Goal: Task Accomplishment & Management: Complete application form

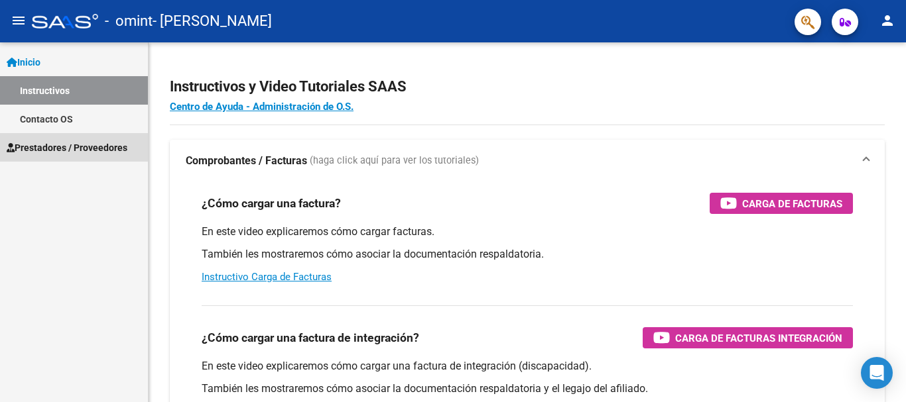
click at [66, 150] on span "Prestadores / Proveedores" at bounding box center [67, 148] width 121 height 15
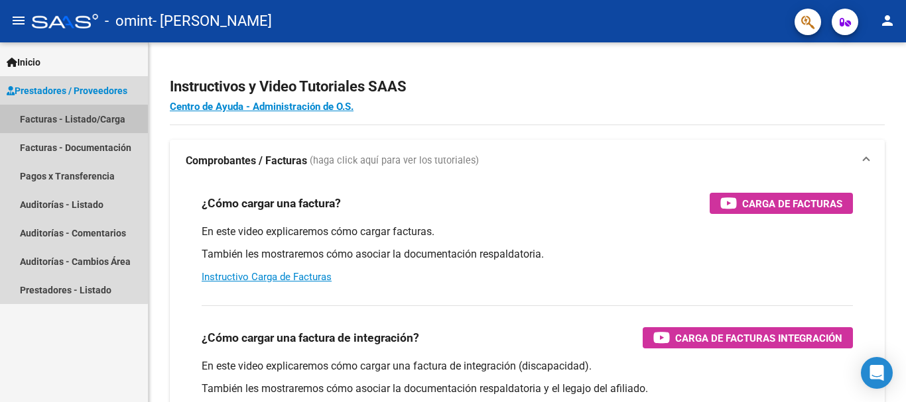
click at [64, 120] on link "Facturas - Listado/Carga" at bounding box center [74, 119] width 148 height 29
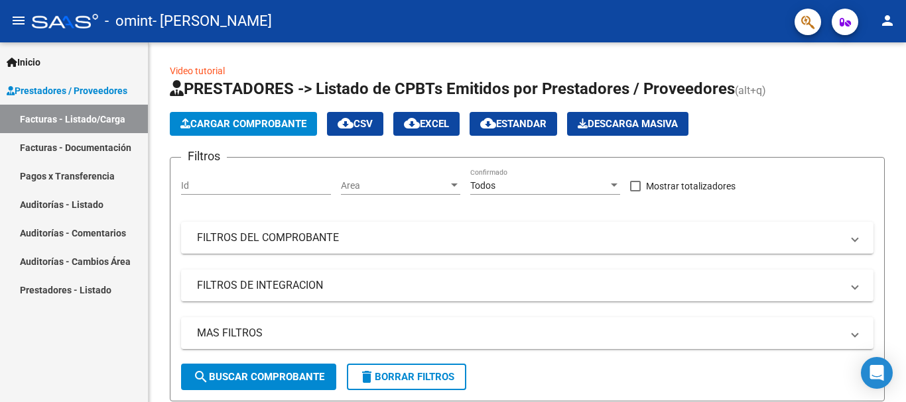
click at [104, 91] on span "Prestadores / Proveedores" at bounding box center [67, 91] width 121 height 15
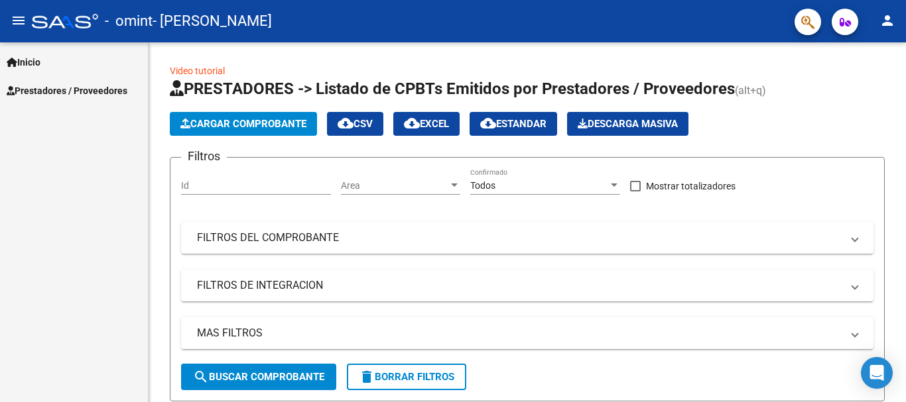
click at [96, 65] on link "Inicio" at bounding box center [74, 62] width 148 height 29
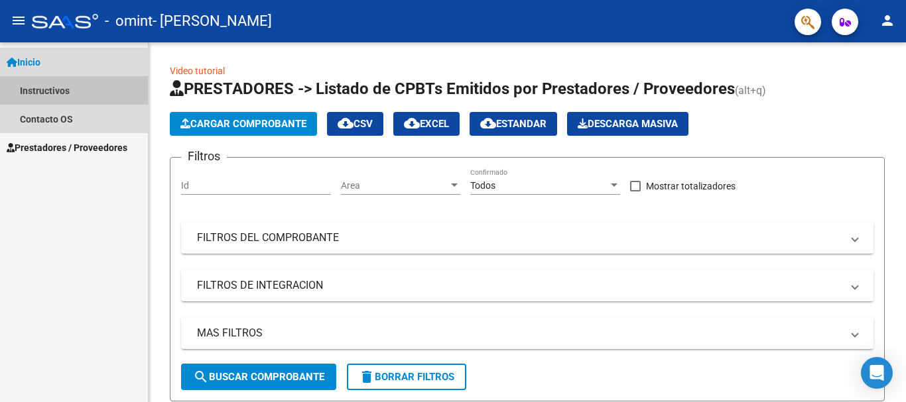
click at [102, 97] on link "Instructivos" at bounding box center [74, 90] width 148 height 29
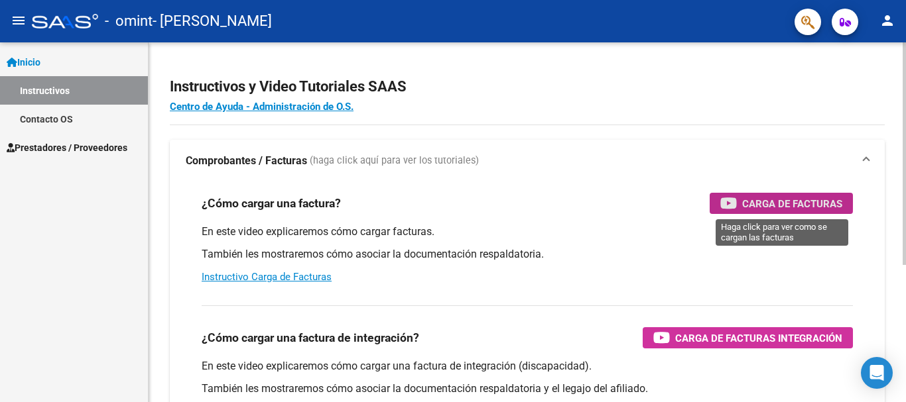
click at [770, 201] on span "Carga de Facturas" at bounding box center [792, 204] width 100 height 17
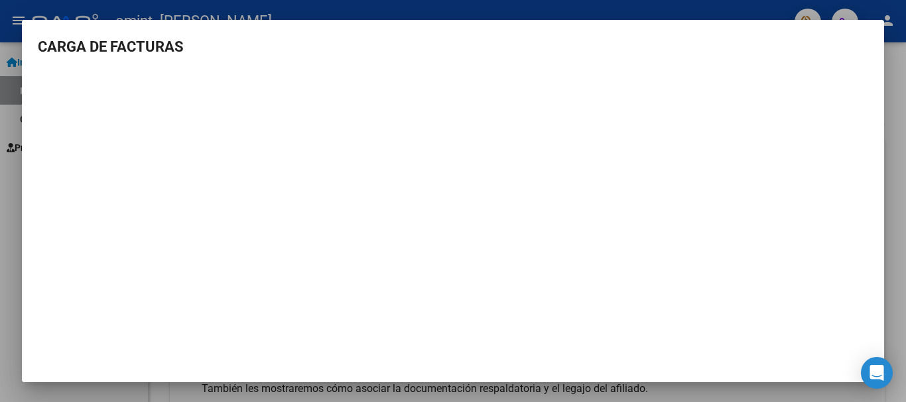
click at [905, 104] on div at bounding box center [453, 201] width 906 height 402
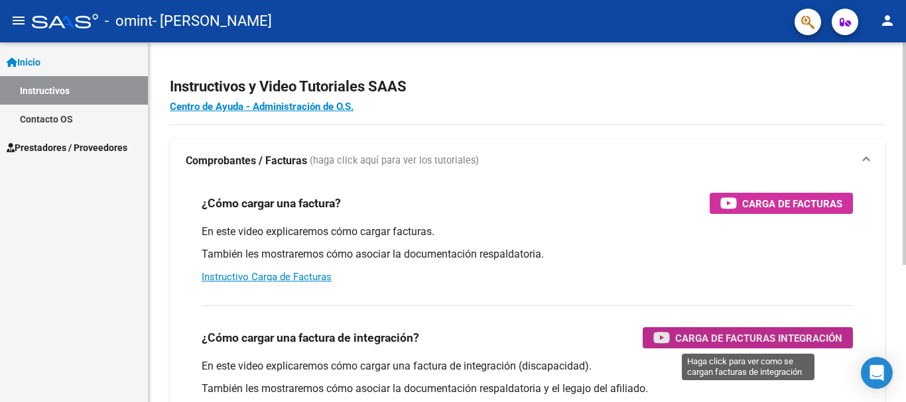
click at [702, 353] on div "¿Cómo cargar una factura de integración? Carga de Facturas Integración En este …" at bounding box center [527, 362] width 683 height 135
click at [596, 195] on div "¿Cómo cargar una factura? Carga de Facturas" at bounding box center [527, 203] width 651 height 21
drag, startPoint x: 567, startPoint y: 188, endPoint x: 553, endPoint y: 189, distance: 14.6
click at [553, 189] on div "¿Cómo cargar una factura? Carga de Facturas En este video explicaremos cómo car…" at bounding box center [527, 238] width 683 height 113
click at [521, 186] on div "¿Cómo cargar una factura? Carga de Facturas En este video explicaremos cómo car…" at bounding box center [527, 238] width 683 height 113
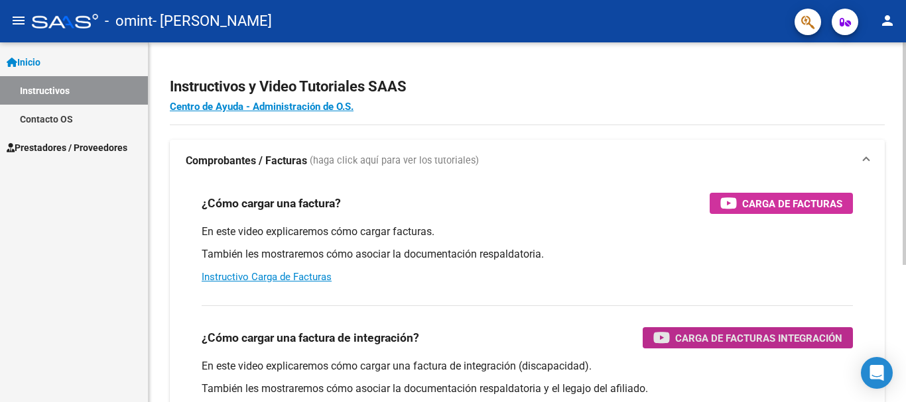
click at [495, 185] on div "¿Cómo cargar una factura? Carga de Facturas En este video explicaremos cómo car…" at bounding box center [527, 238] width 683 height 113
click at [880, 32] on mat-toolbar "menu - omint - VALDEZ MARIANA EMILIA person" at bounding box center [453, 21] width 906 height 42
click at [904, 66] on div at bounding box center [903, 153] width 3 height 223
click at [902, 48] on div "Instructivos y Video Tutoriales SAAS Centro de Ayuda - Administración de O.S. C…" at bounding box center [529, 332] width 760 height 581
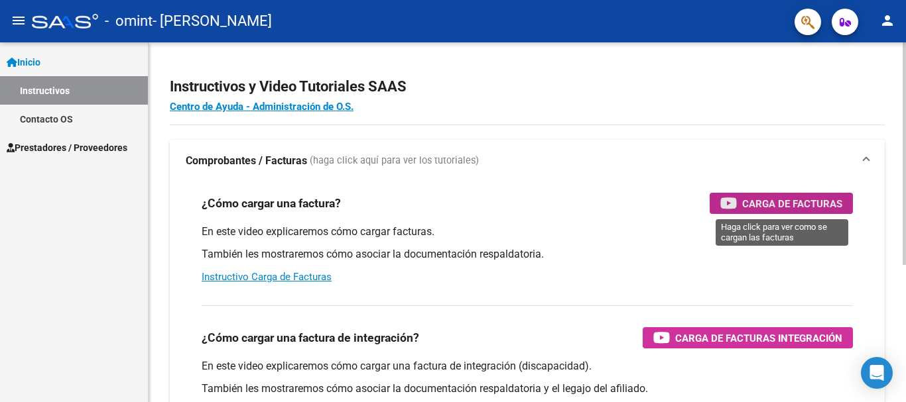
click at [786, 202] on span "Carga de Facturas" at bounding box center [792, 204] width 100 height 17
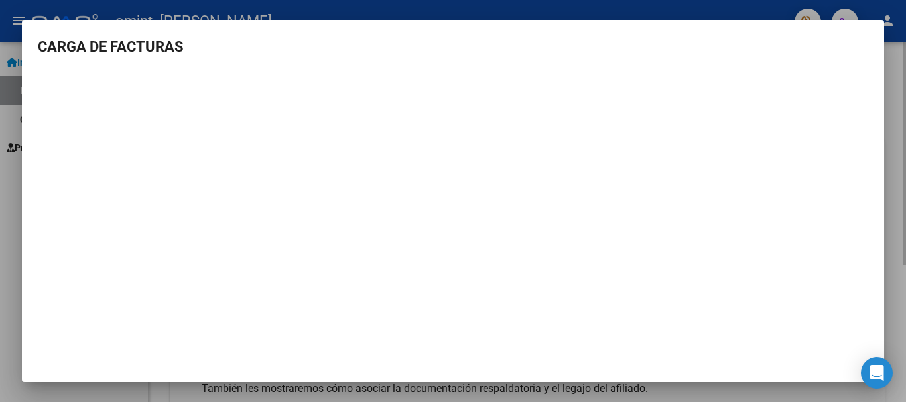
click at [889, 65] on div at bounding box center [453, 201] width 906 height 402
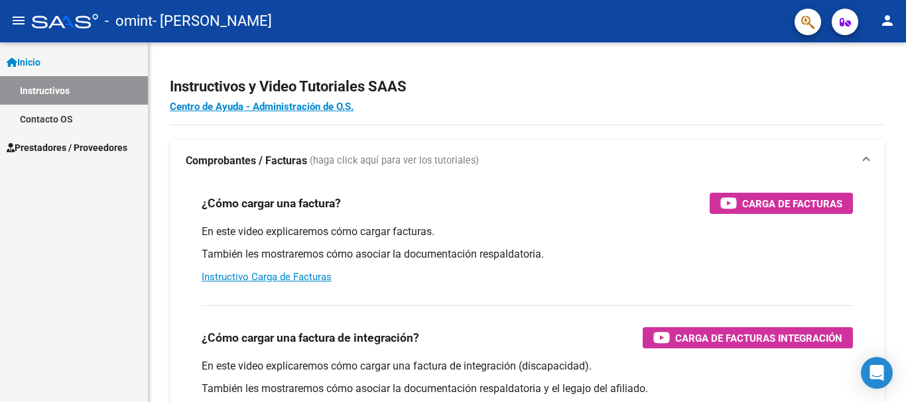
click at [54, 150] on span "Prestadores / Proveedores" at bounding box center [67, 148] width 121 height 15
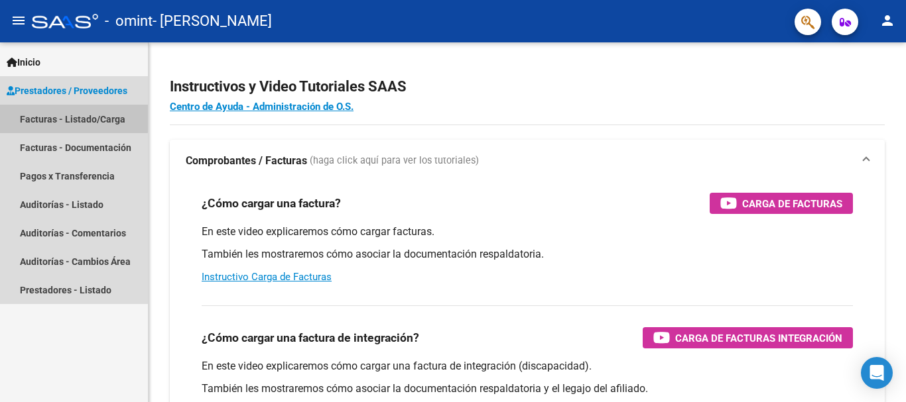
click at [62, 114] on link "Facturas - Listado/Carga" at bounding box center [74, 119] width 148 height 29
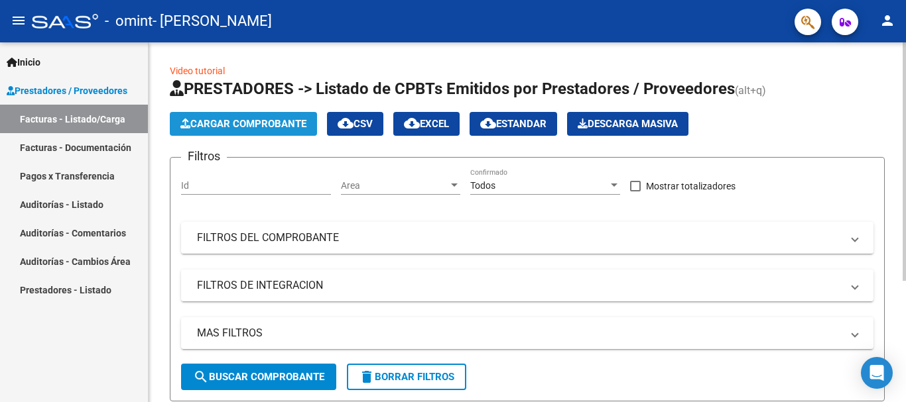
click at [256, 128] on span "Cargar Comprobante" at bounding box center [243, 124] width 126 height 12
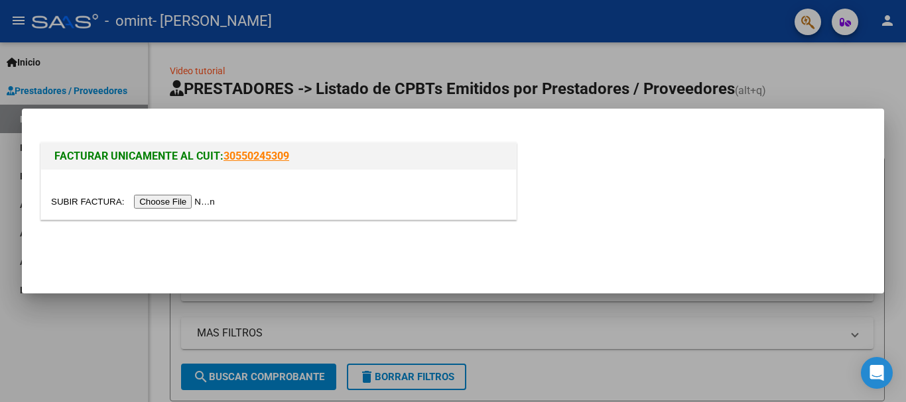
click at [262, 381] on div at bounding box center [453, 201] width 906 height 402
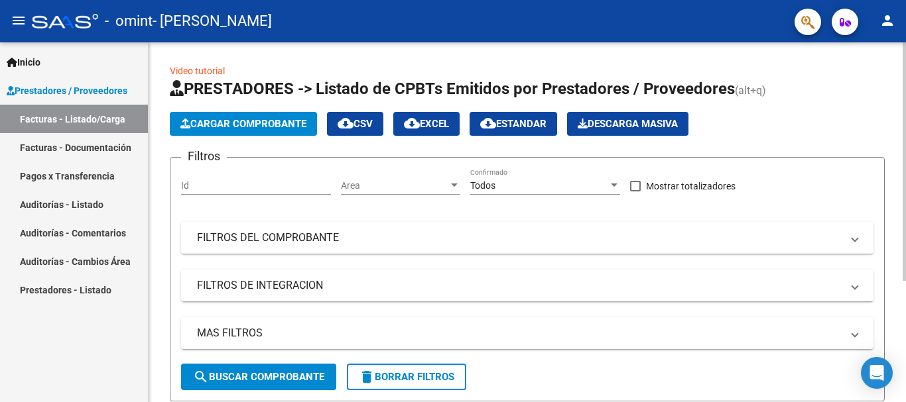
click at [200, 190] on input "Id" at bounding box center [256, 185] width 150 height 11
click at [250, 284] on mat-panel-title "FILTROS DE INTEGRACION" at bounding box center [519, 285] width 644 height 15
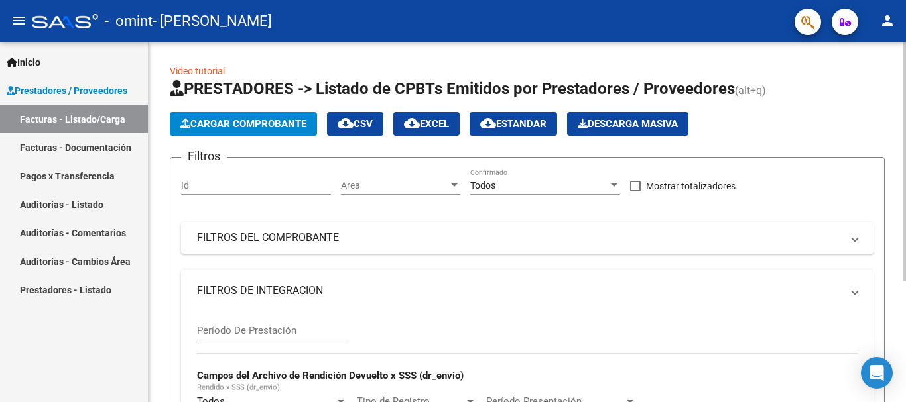
click at [856, 285] on span at bounding box center [854, 291] width 5 height 15
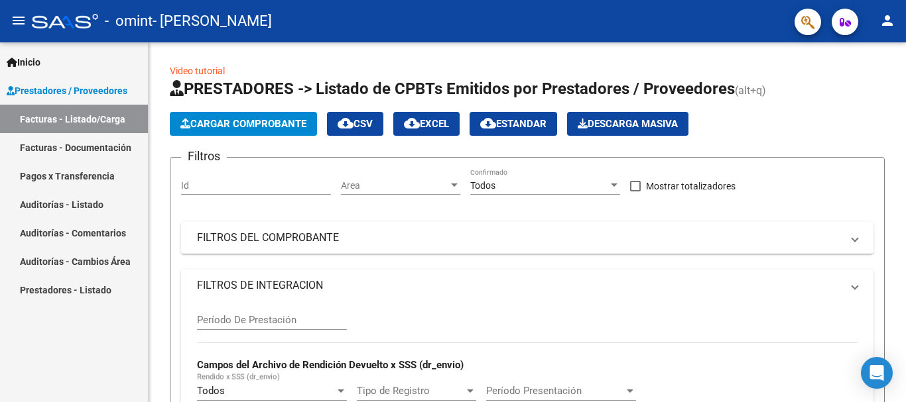
click at [87, 124] on link "Facturas - Listado/Carga" at bounding box center [74, 119] width 148 height 29
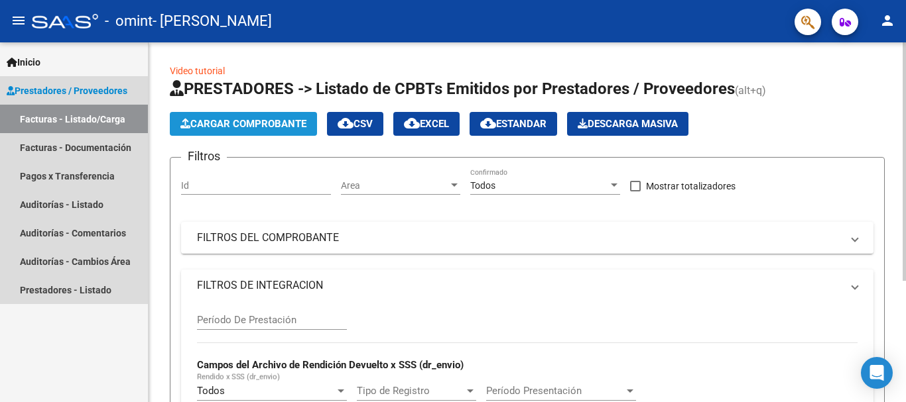
click at [240, 128] on span "Cargar Comprobante" at bounding box center [243, 124] width 126 height 12
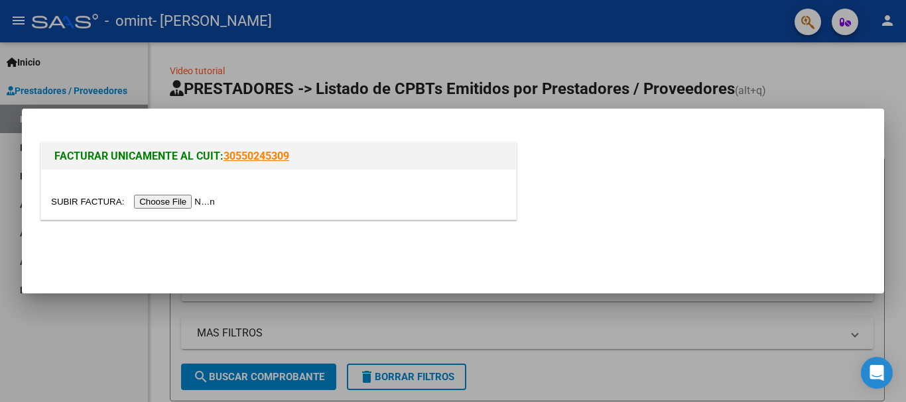
click at [183, 206] on input "file" at bounding box center [135, 202] width 168 height 14
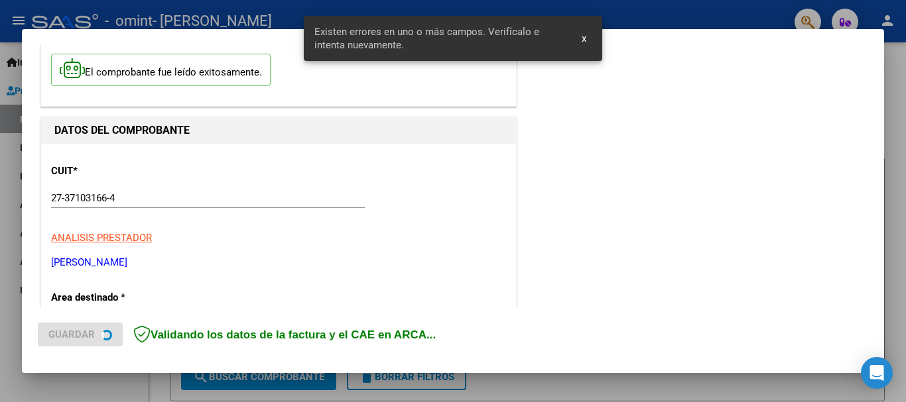
scroll to position [306, 0]
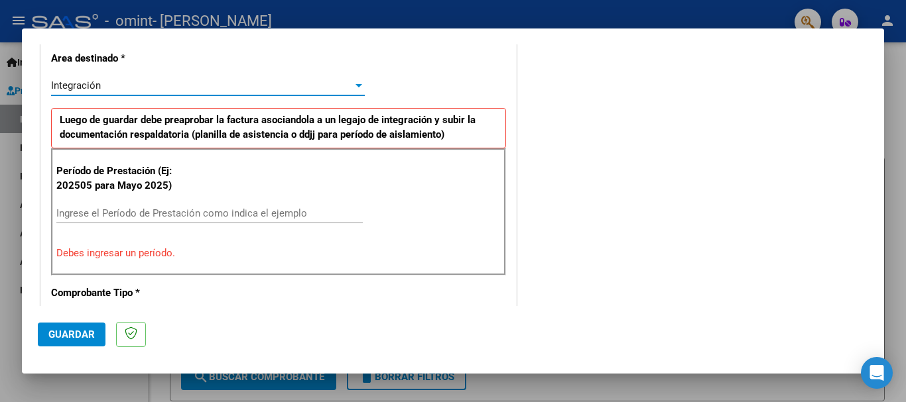
click at [354, 88] on div at bounding box center [359, 85] width 12 height 11
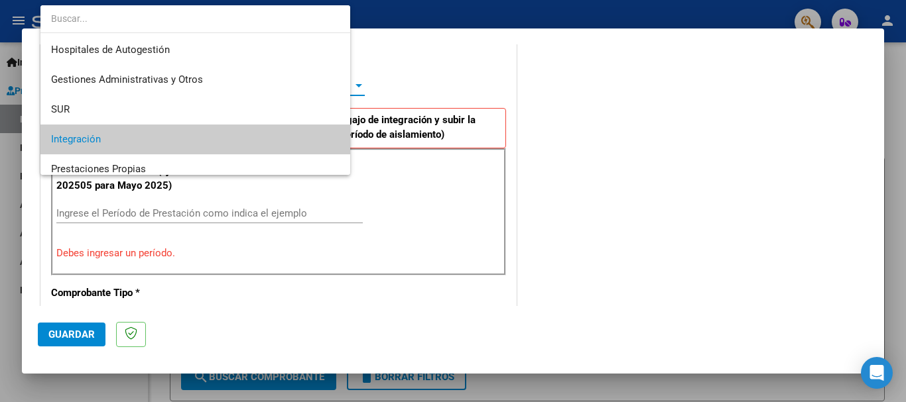
scroll to position [54, 0]
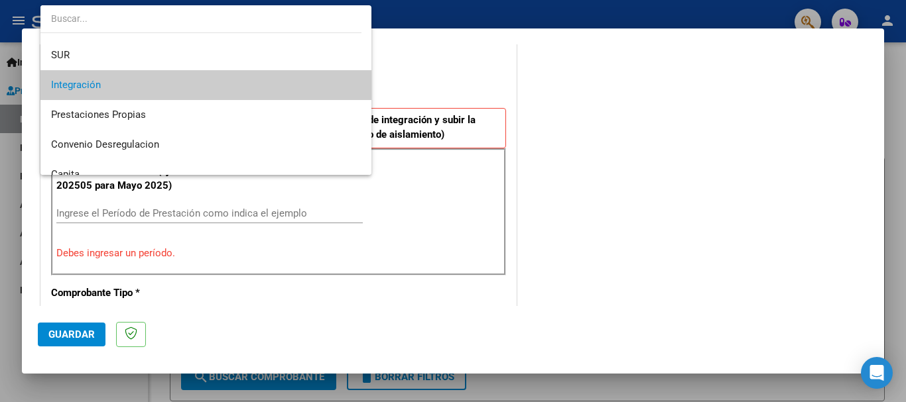
click at [129, 85] on span "Integración" at bounding box center [206, 85] width 310 height 30
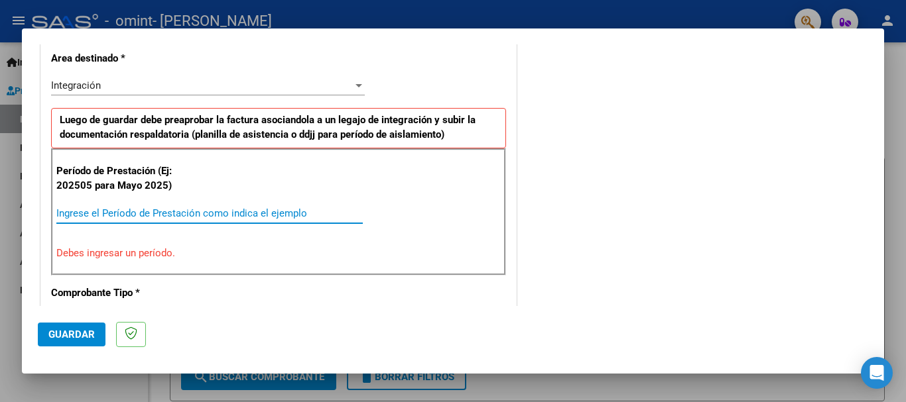
click at [143, 211] on input "Ingrese el Período de Prestación como indica el ejemplo" at bounding box center [209, 214] width 306 height 12
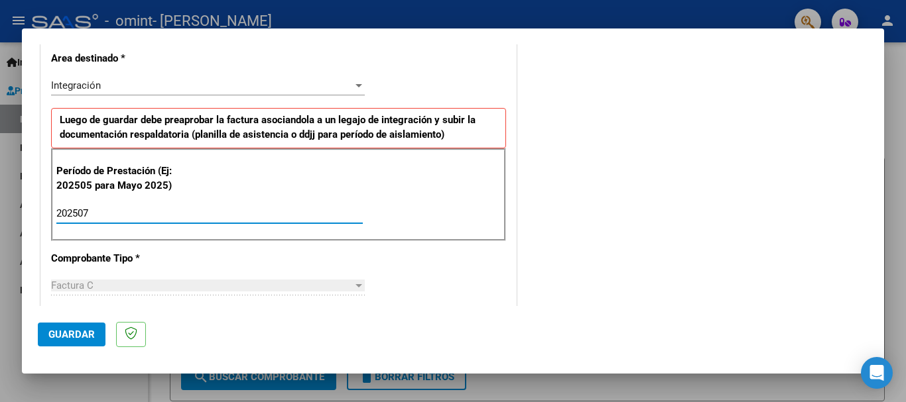
type input "202507"
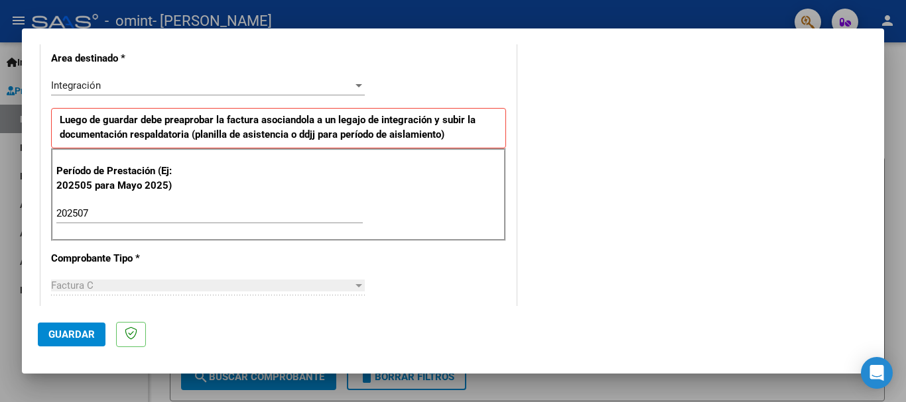
click at [204, 343] on div "1 Ingresar el Nro." at bounding box center [208, 353] width 314 height 20
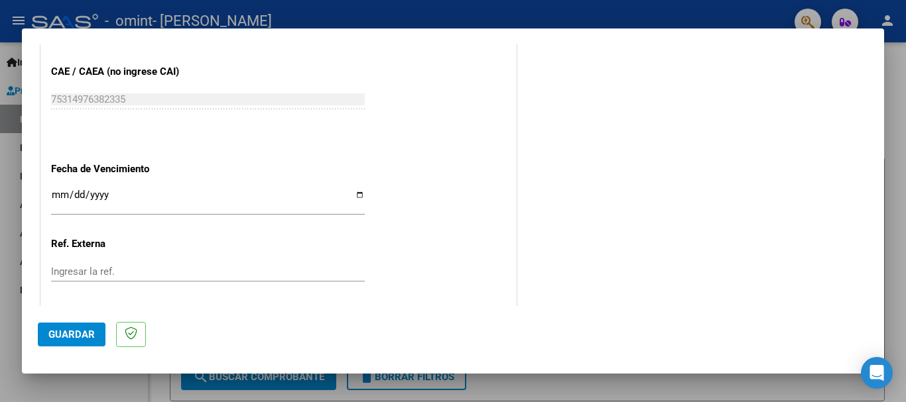
scroll to position [905, 0]
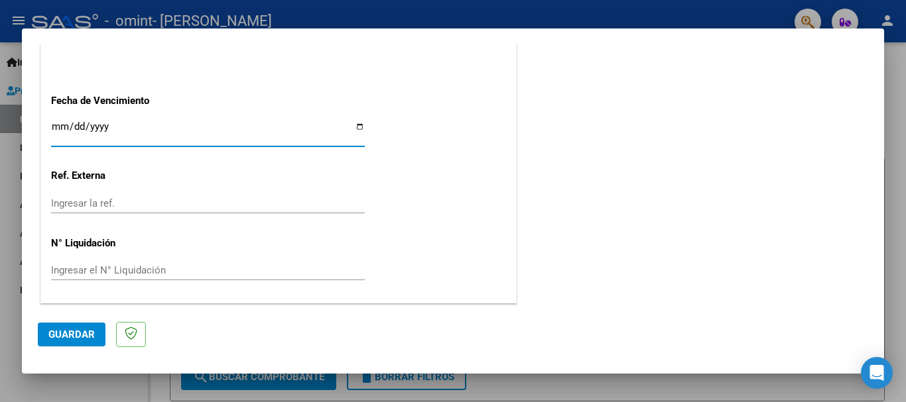
click at [126, 130] on input "Ingresar la fecha" at bounding box center [208, 131] width 314 height 21
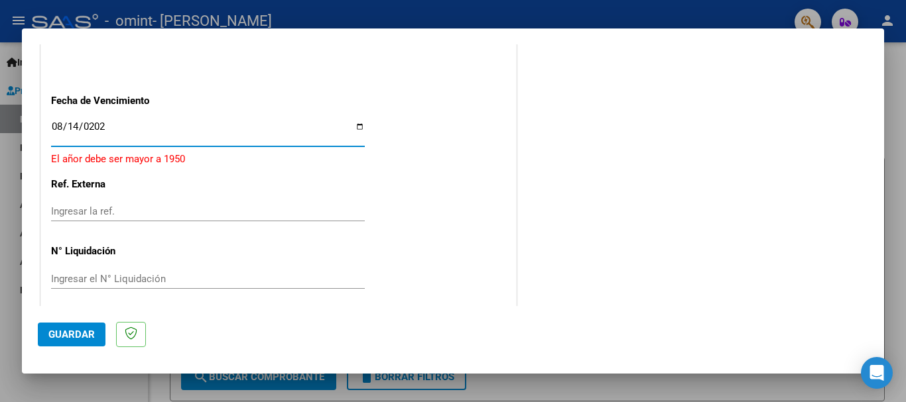
type input "2025-08-14"
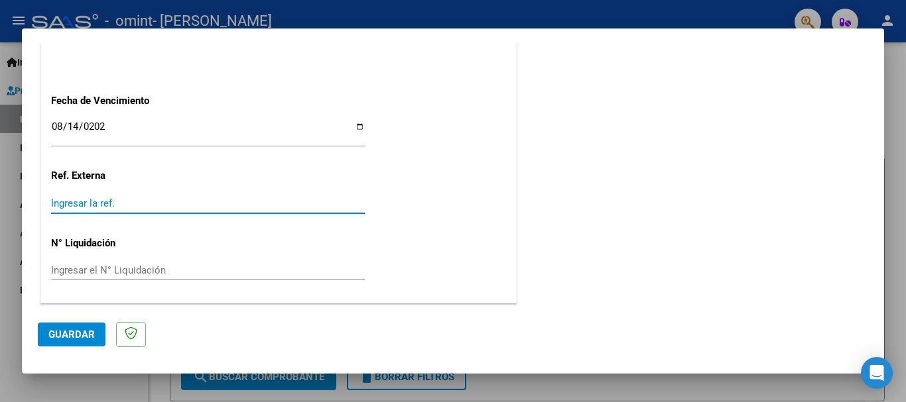
click at [136, 200] on input "Ingresar la ref." at bounding box center [208, 204] width 314 height 12
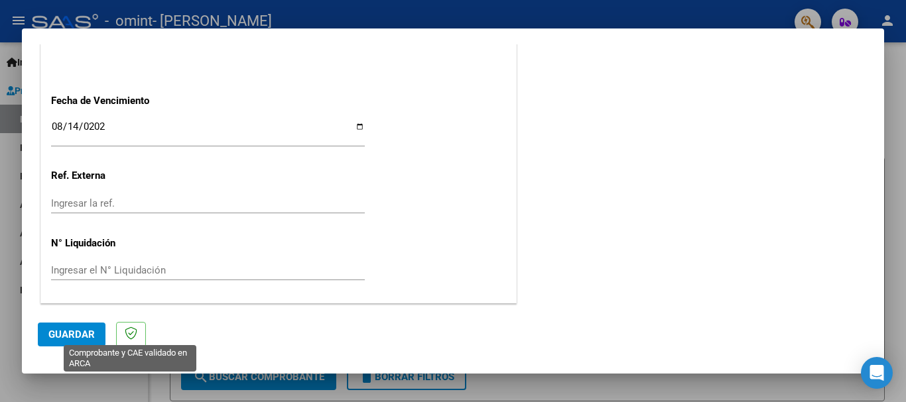
click at [86, 335] on span "Guardar" at bounding box center [71, 335] width 46 height 12
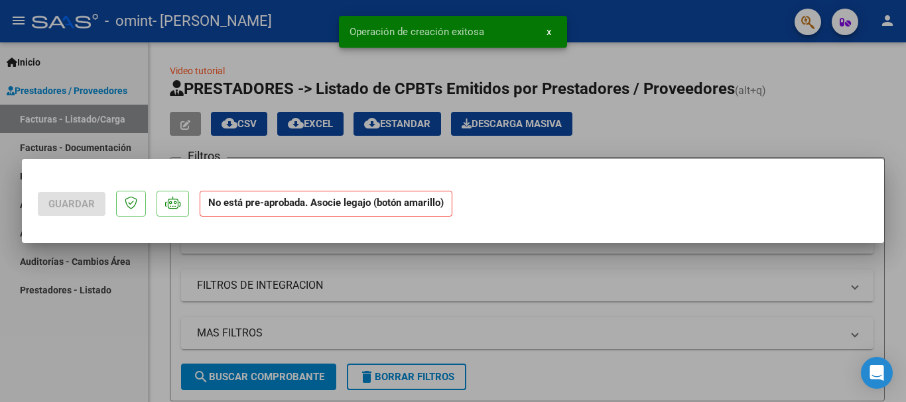
scroll to position [0, 0]
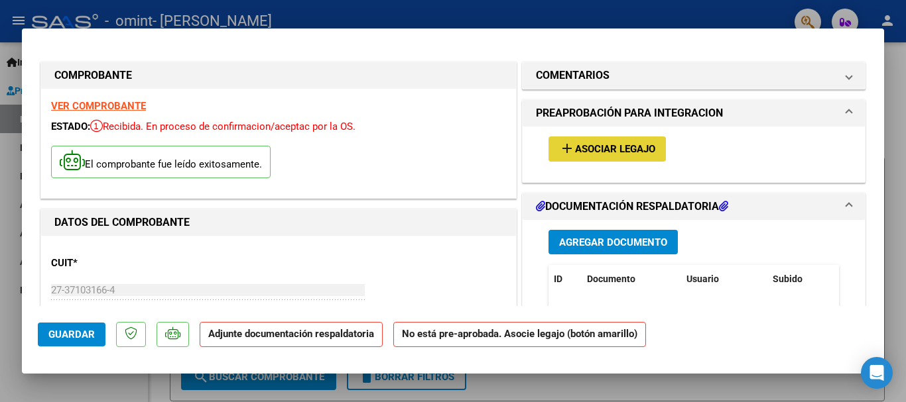
click at [607, 156] on button "add Asociar Legajo" at bounding box center [606, 149] width 117 height 25
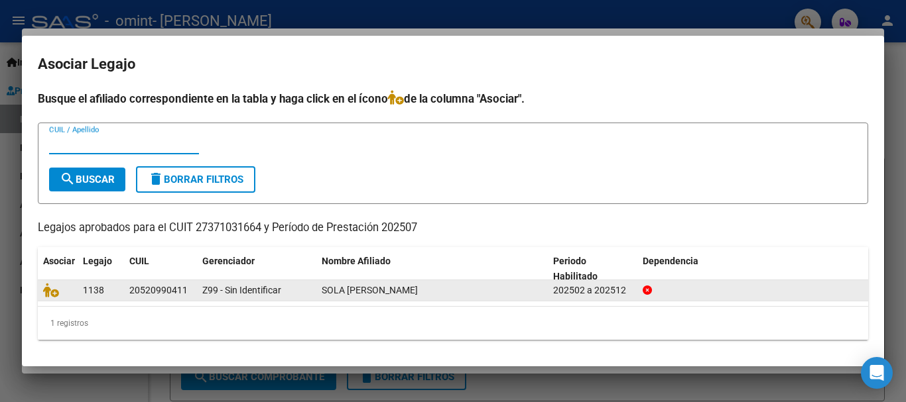
click at [200, 293] on datatable-body-cell "Z99 - Sin Identificar" at bounding box center [256, 290] width 119 height 21
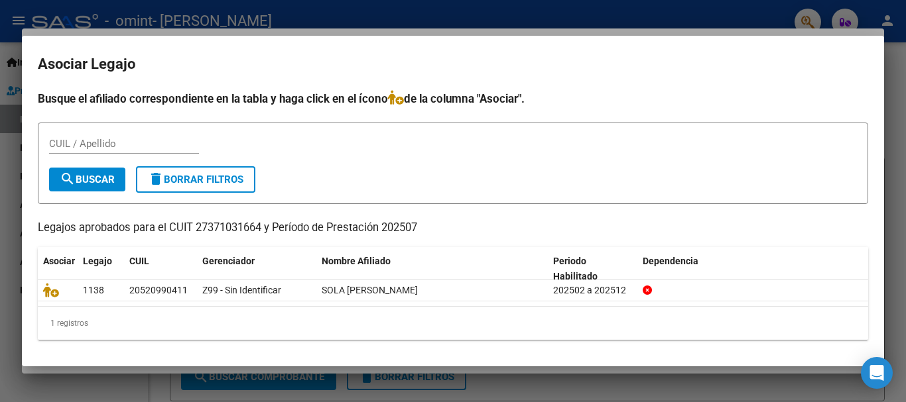
click at [80, 141] on input "CUIL / Apellido" at bounding box center [124, 144] width 150 height 12
type input "sola"
click at [90, 172] on button "search Buscar" at bounding box center [87, 180] width 76 height 24
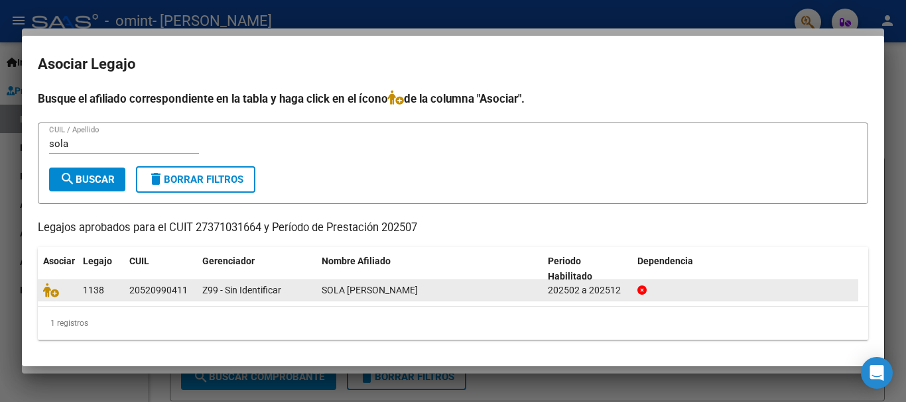
click at [348, 292] on span "SOLA ADZICH NICANOR" at bounding box center [370, 290] width 96 height 11
click at [186, 294] on div "20520990411" at bounding box center [158, 290] width 58 height 15
click at [123, 288] on datatable-body-cell "1138" at bounding box center [101, 290] width 46 height 21
click at [200, 288] on datatable-body-cell "Z99 - Sin Identificar" at bounding box center [256, 290] width 119 height 21
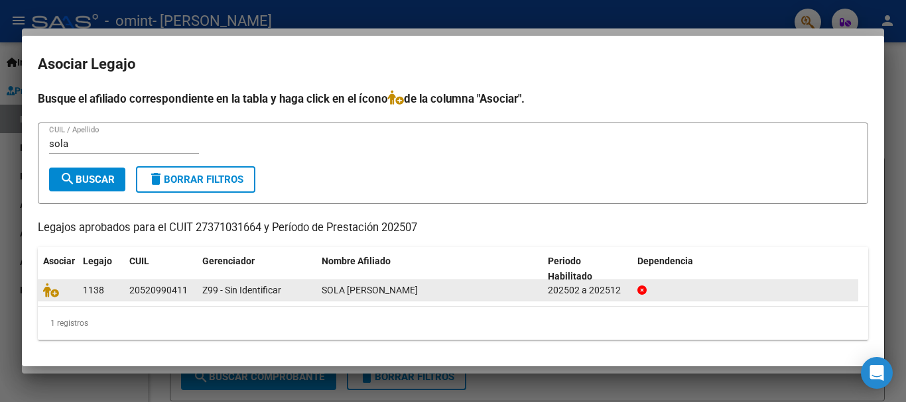
click at [296, 284] on div "Z99 - Sin Identificar" at bounding box center [256, 290] width 109 height 15
click at [369, 288] on span "SOLA ADZICH NICANOR" at bounding box center [370, 290] width 96 height 11
click at [52, 287] on icon at bounding box center [51, 290] width 16 height 15
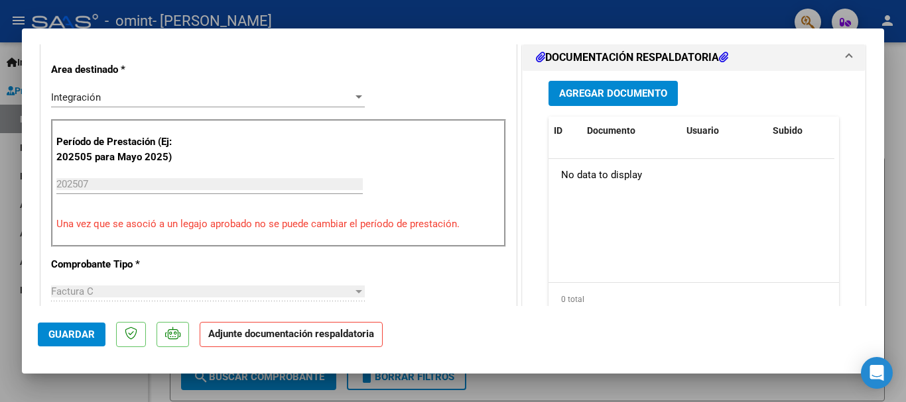
scroll to position [265, 0]
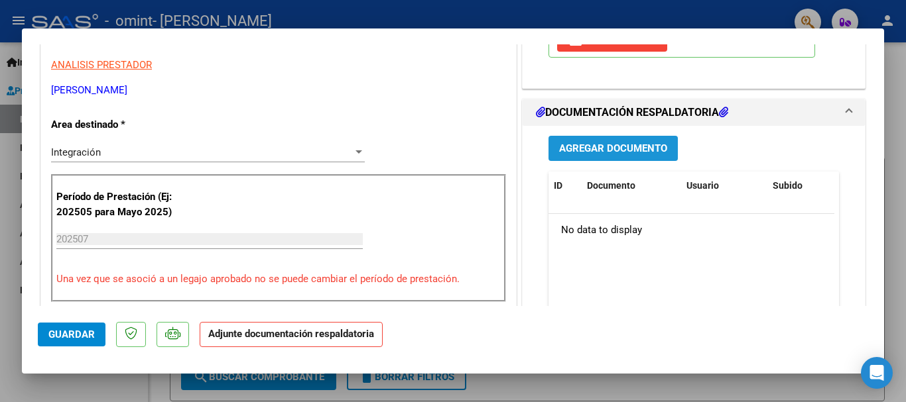
click at [580, 148] on span "Agregar Documento" at bounding box center [613, 149] width 108 height 12
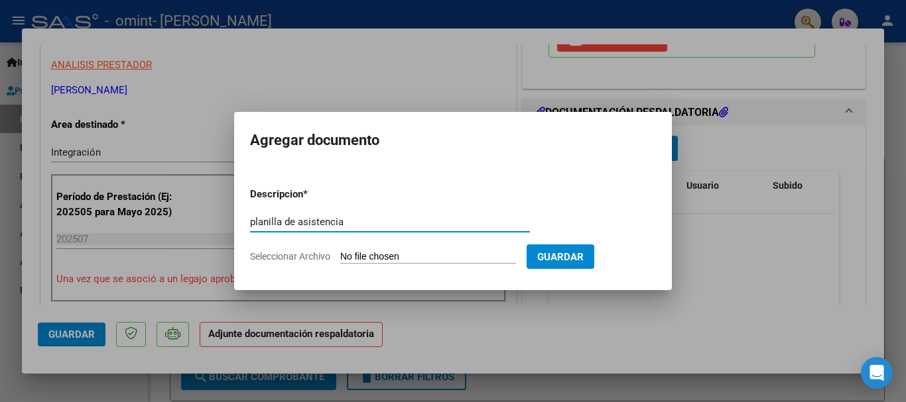
type input "planilla de asistencia"
click at [402, 255] on input "Seleccionar Archivo" at bounding box center [428, 257] width 176 height 13
type input "C:\fakepath\nicanor julio (1).pdf"
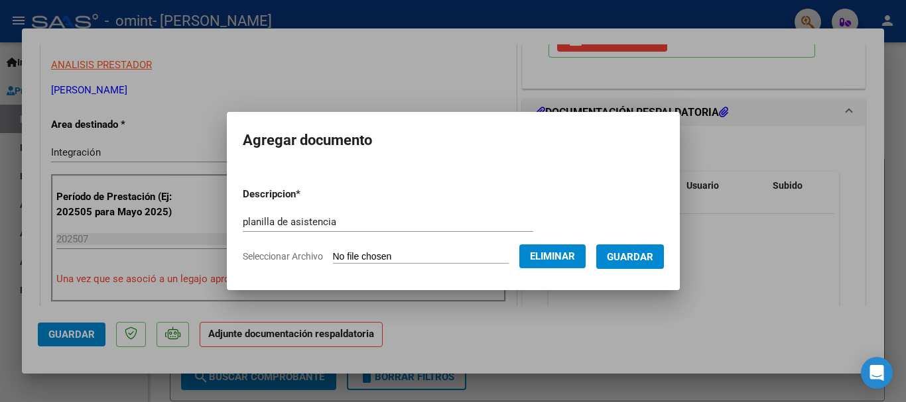
click at [652, 257] on span "Guardar" at bounding box center [630, 257] width 46 height 12
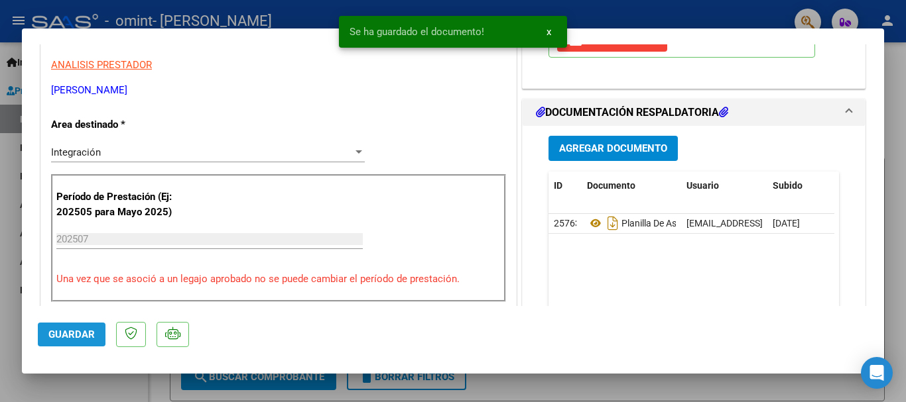
click at [74, 331] on span "Guardar" at bounding box center [71, 335] width 46 height 12
click at [899, 101] on div at bounding box center [453, 201] width 906 height 402
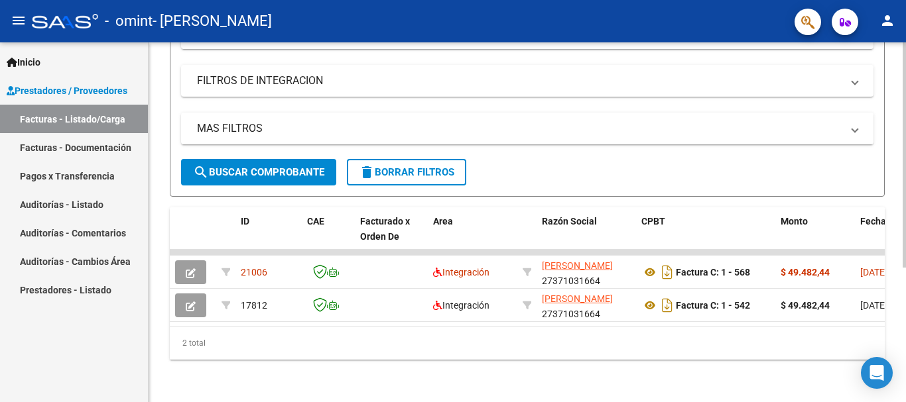
scroll to position [215, 0]
